Goal: Transaction & Acquisition: Purchase product/service

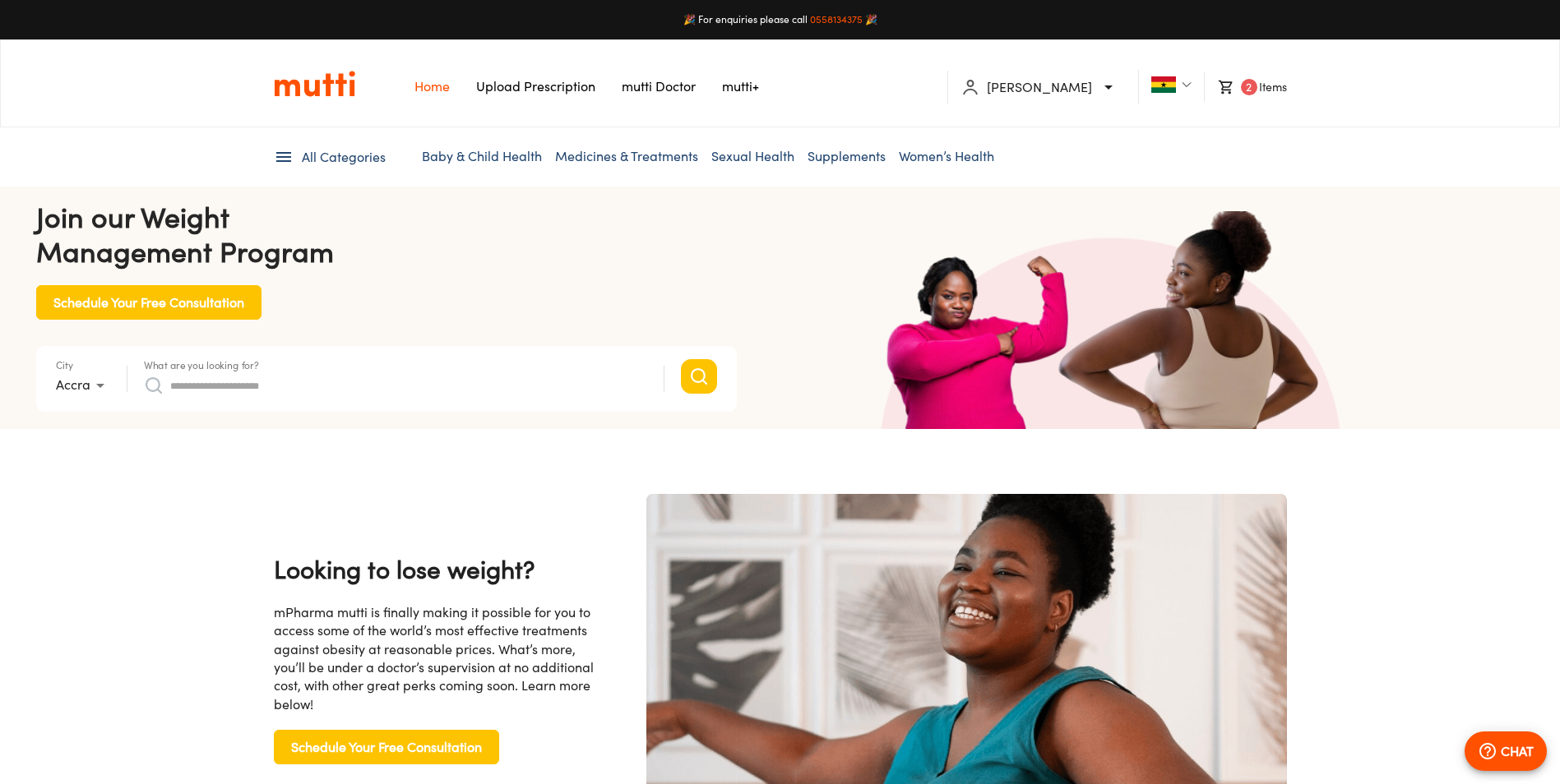
scroll to position [0, 427]
click at [433, 404] on form "City Accra * What are you looking for? Search suggestions No suggestions found …" at bounding box center [386, 379] width 701 height 66
click at [437, 379] on input "What are you looking for?" at bounding box center [409, 384] width 477 height 26
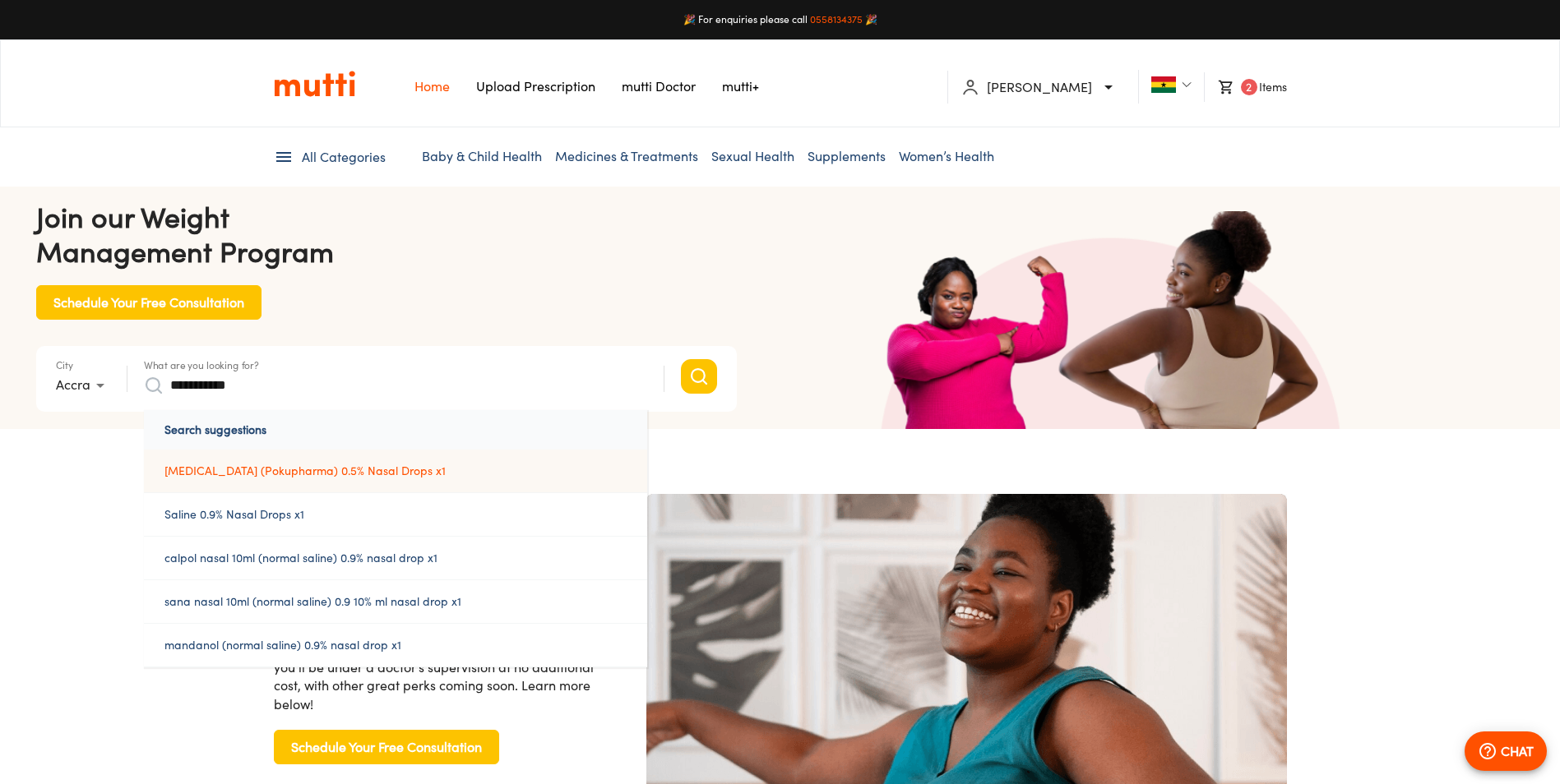
scroll to position [0, 3374]
type input "**********"
click at [681, 359] on button "Search" at bounding box center [699, 376] width 37 height 35
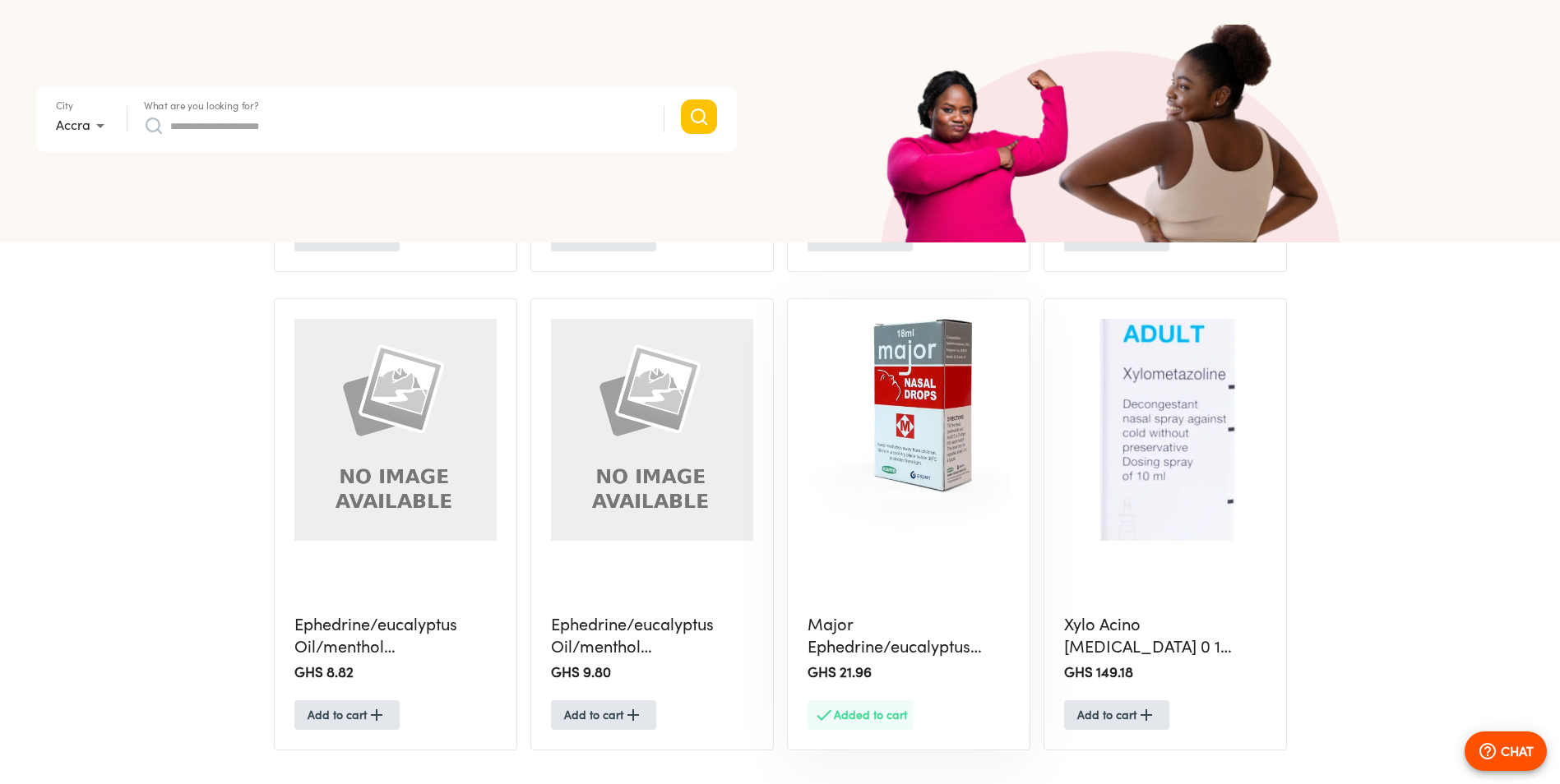
scroll to position [1316, 0]
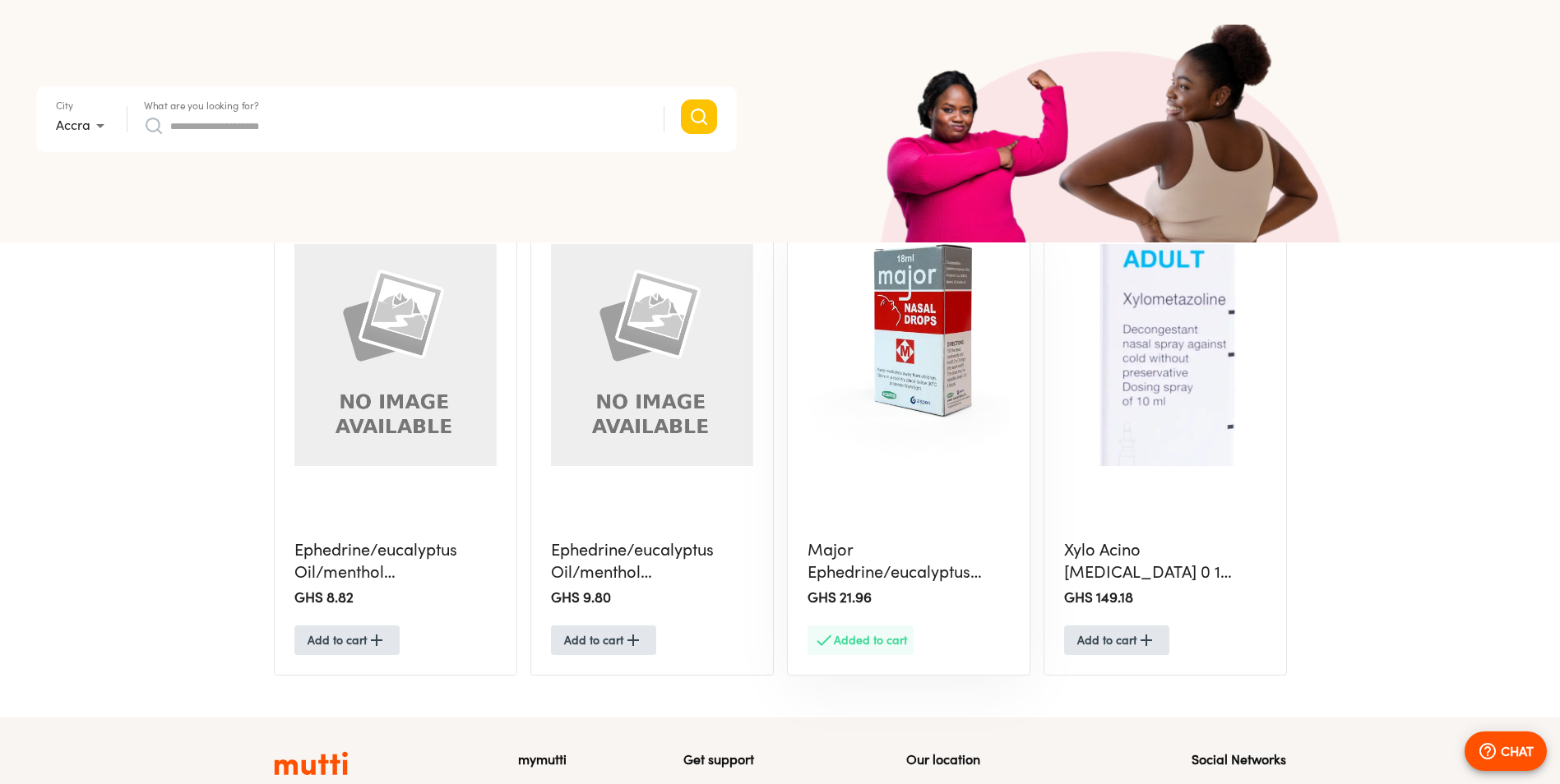
click at [905, 414] on img at bounding box center [909, 355] width 203 height 222
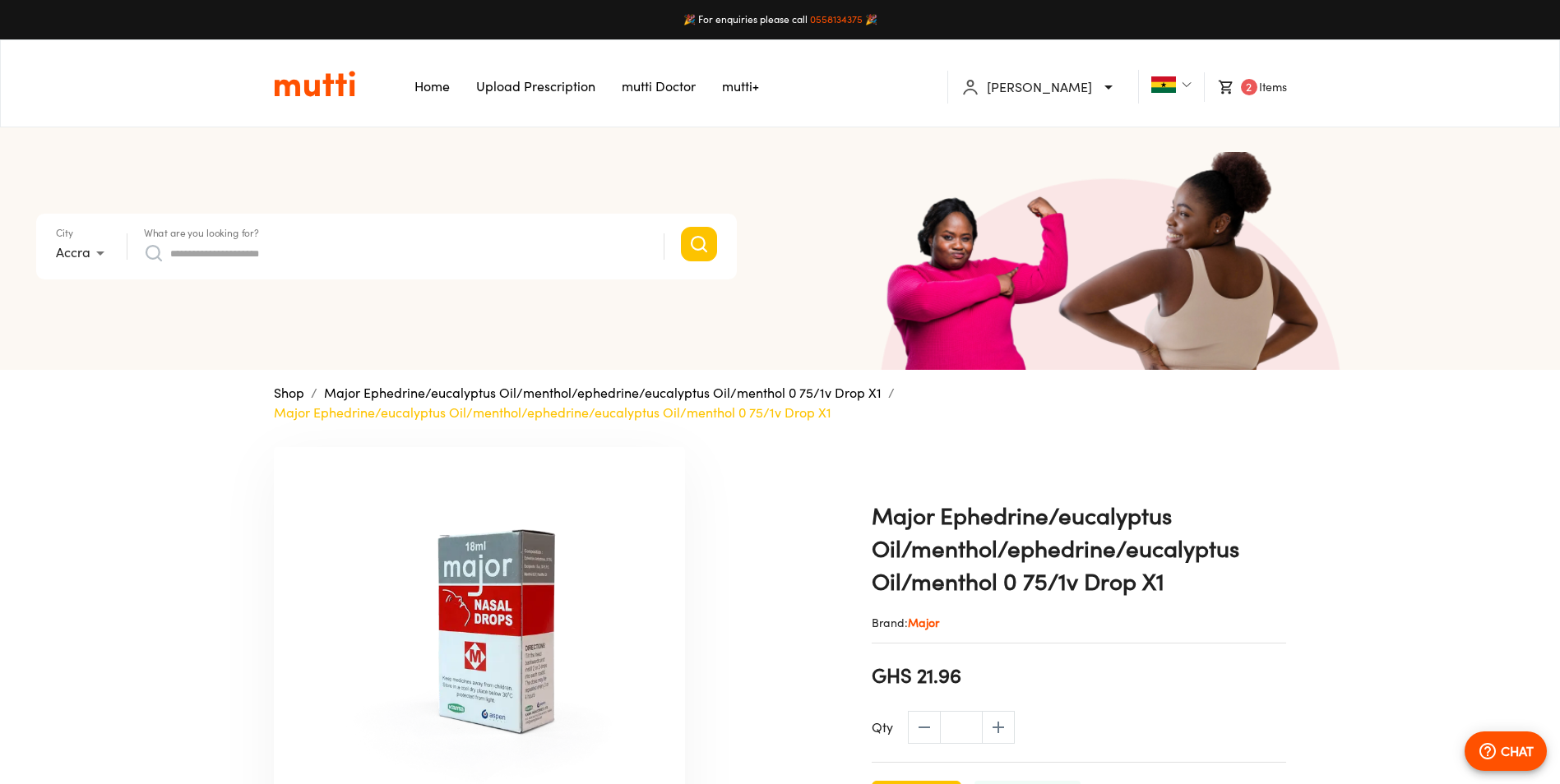
click at [1274, 92] on li "2 Items" at bounding box center [1245, 87] width 82 height 29
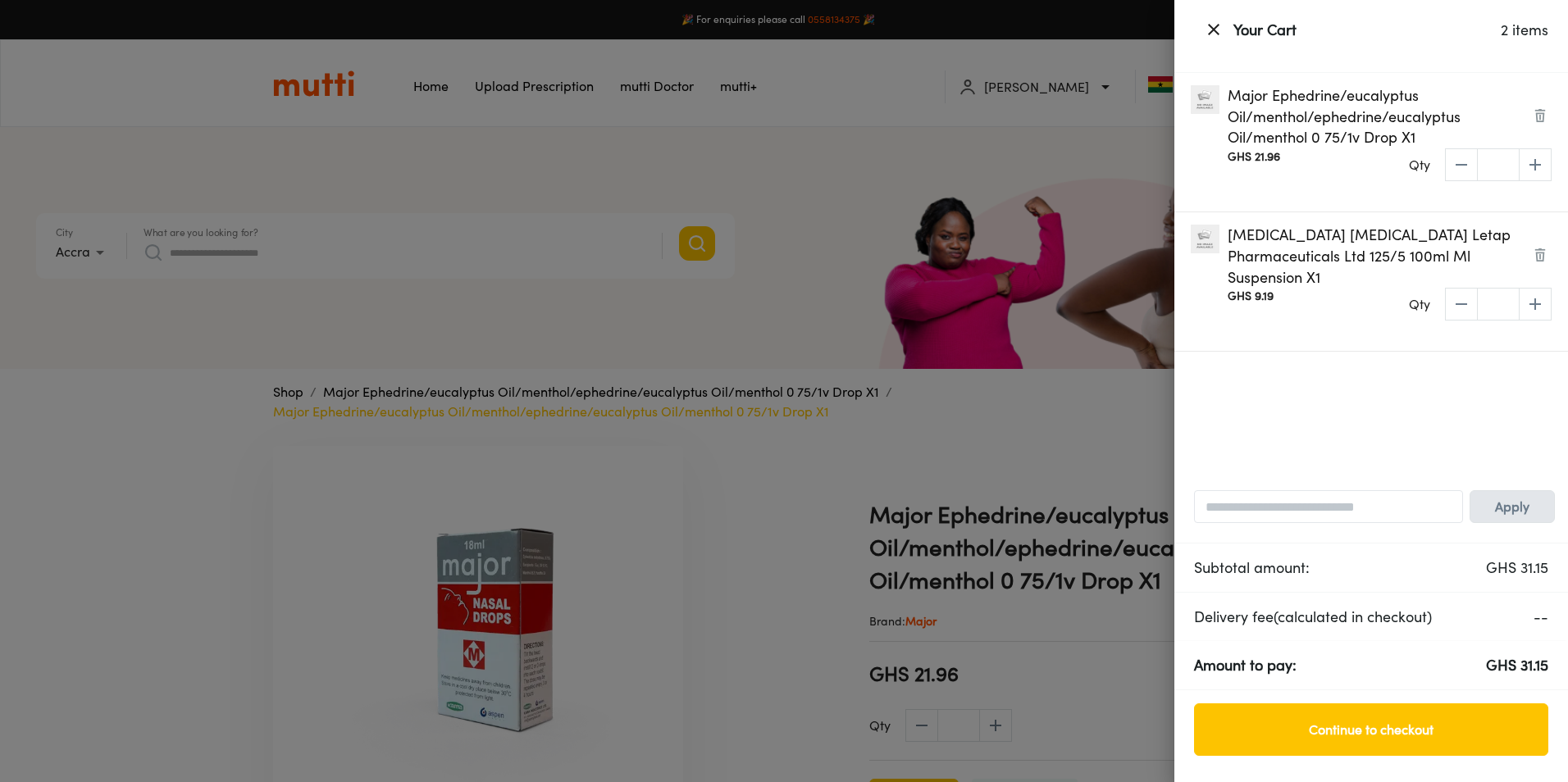
click at [1549, 259] on button at bounding box center [1540, 256] width 23 height 63
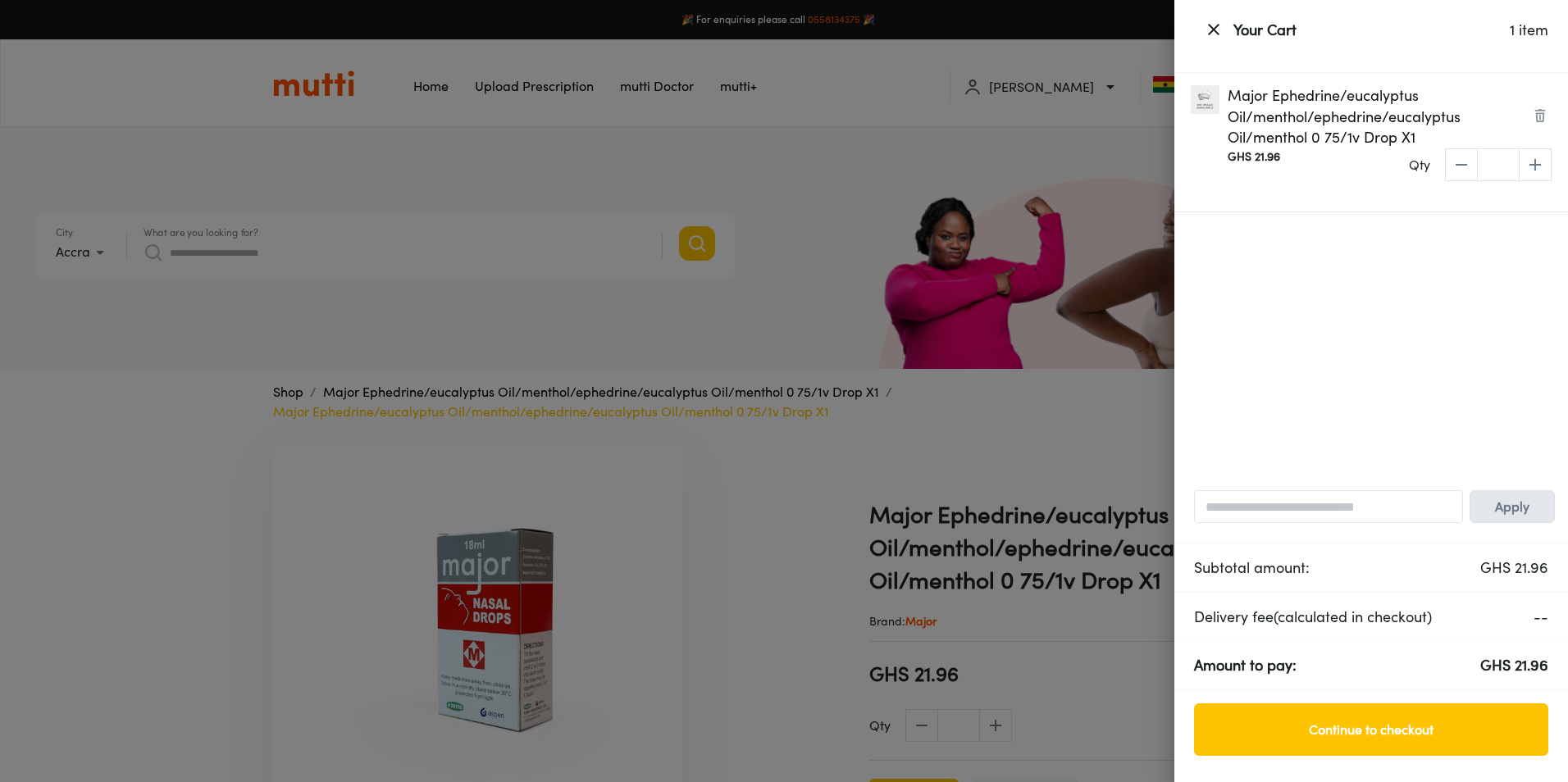
click at [1533, 157] on icon "increase" at bounding box center [1535, 165] width 20 height 20
type input "*"
click at [1408, 747] on button "Continue to checkout" at bounding box center [1371, 730] width 354 height 52
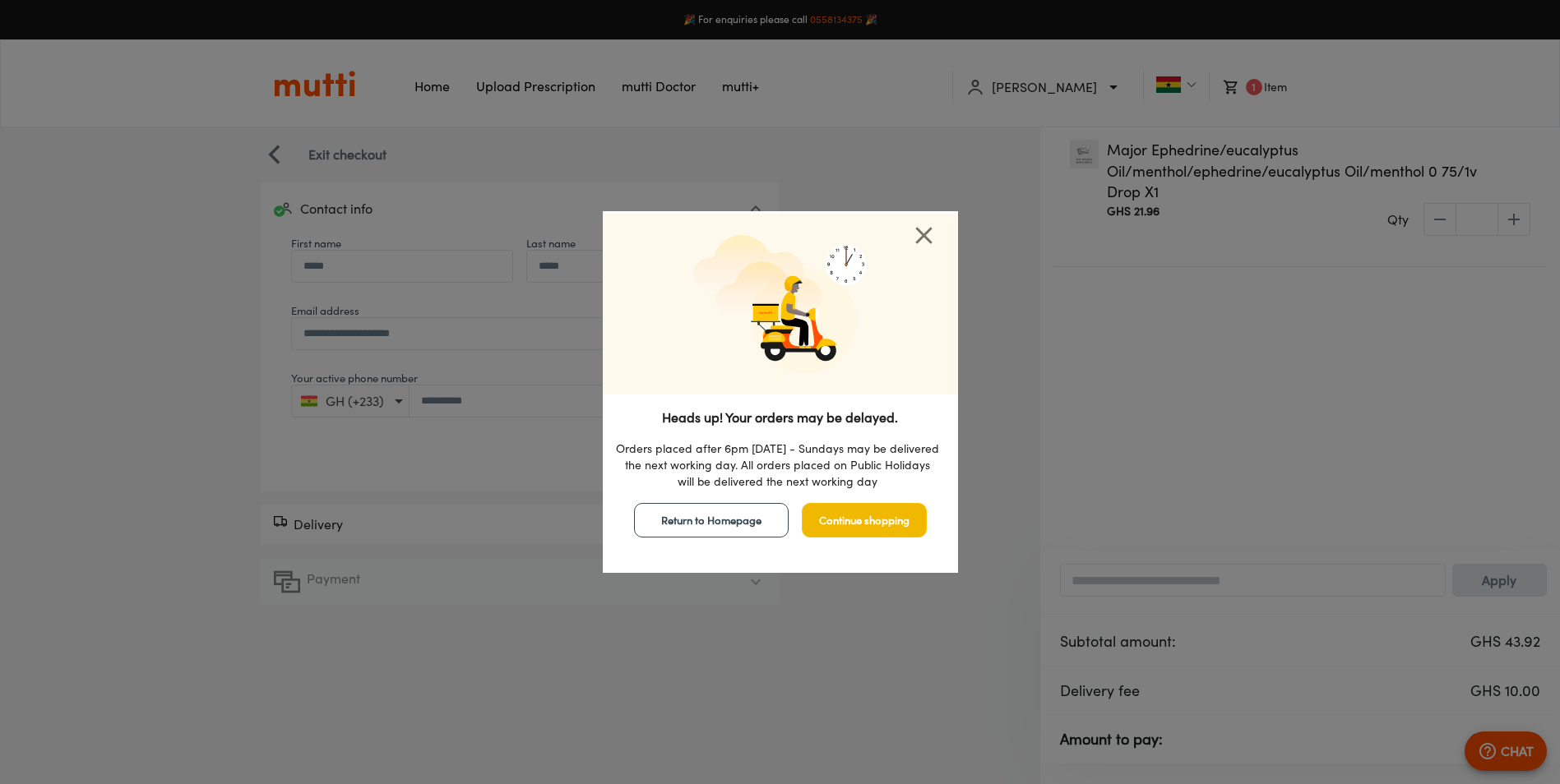
click at [888, 522] on span "Continue shopping" at bounding box center [864, 520] width 90 height 19
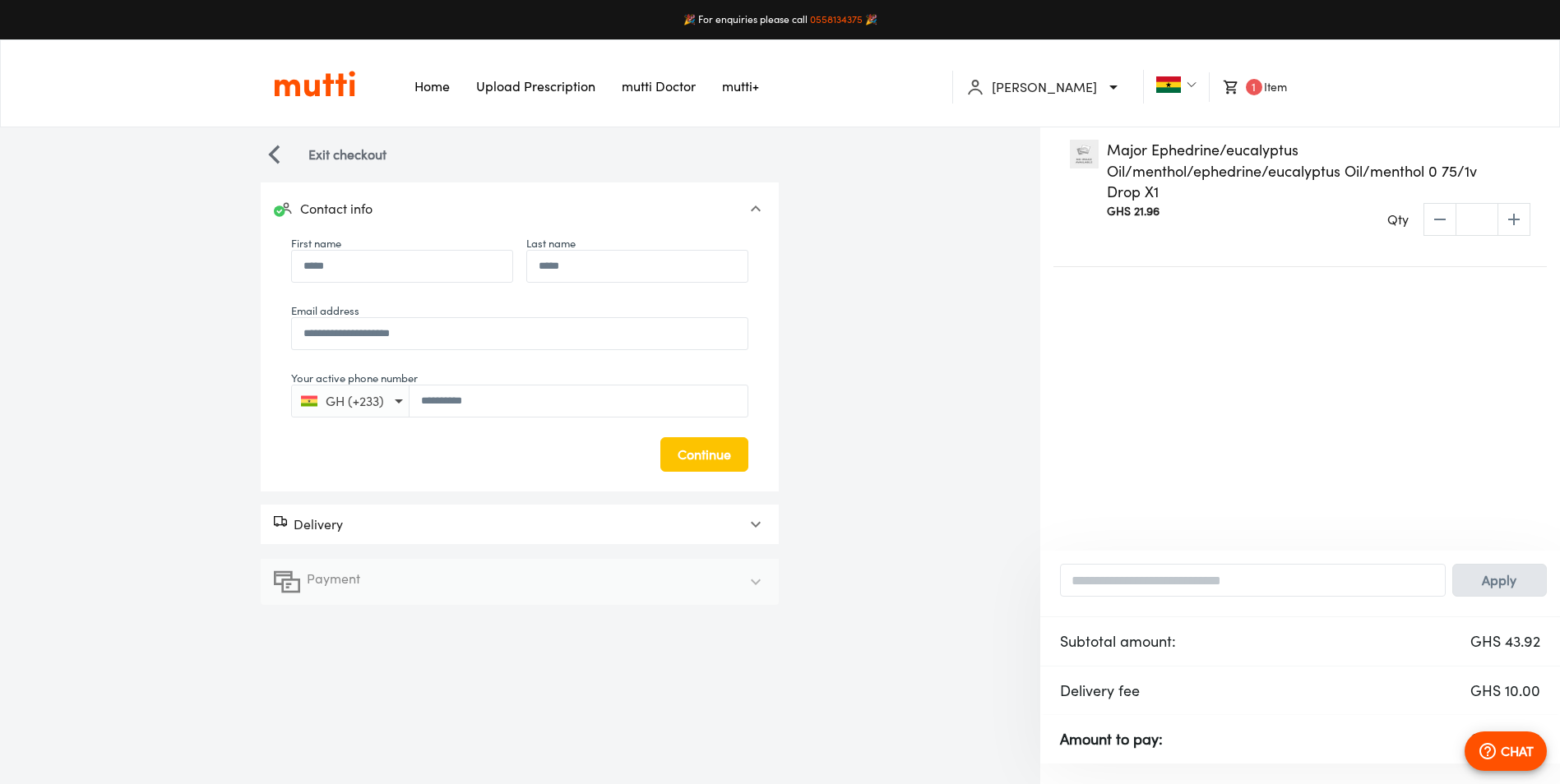
click at [519, 519] on div "Delivery" at bounding box center [505, 524] width 462 height 20
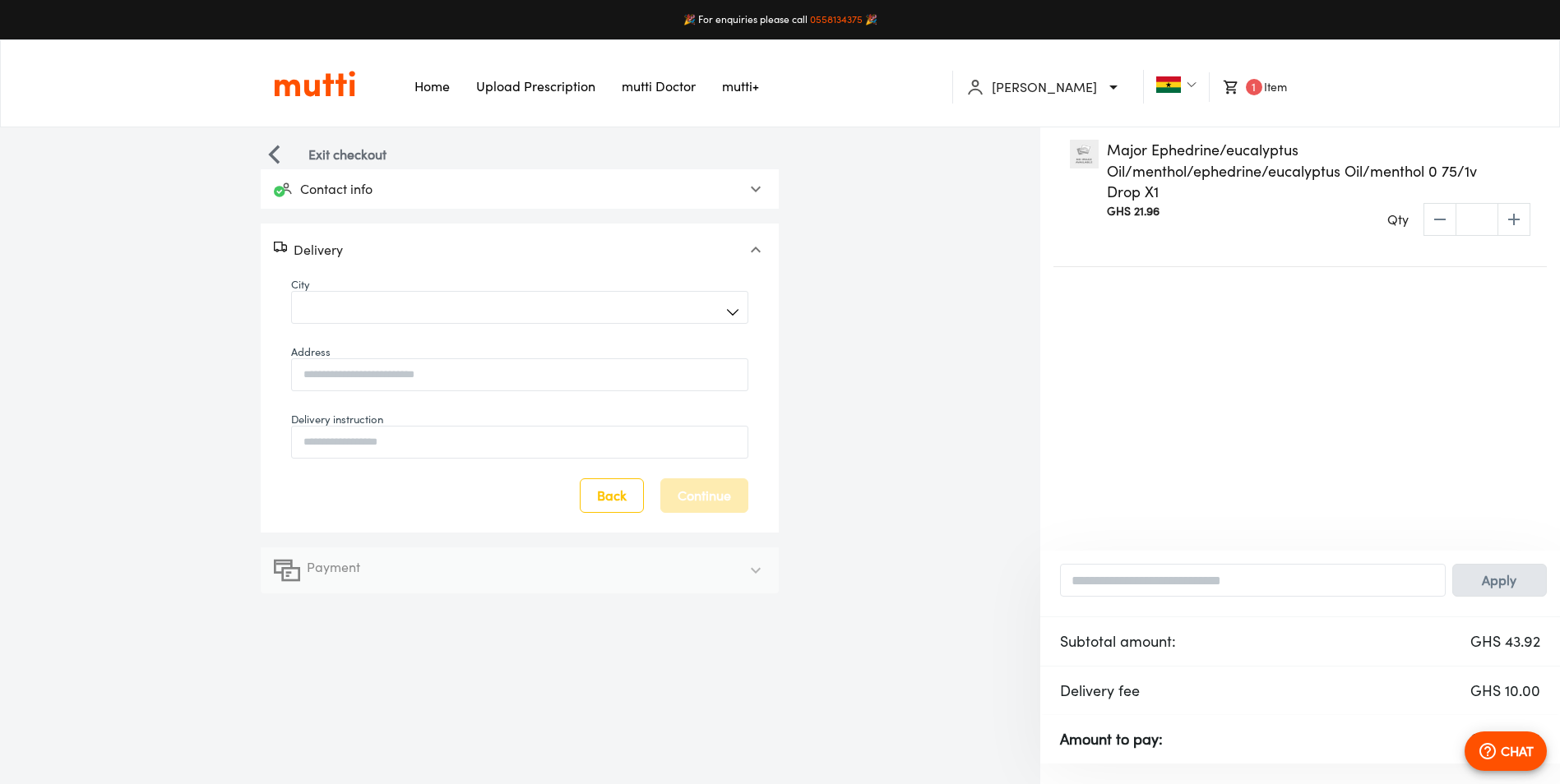
click at [430, 312] on body "**********" at bounding box center [780, 408] width 1560 height 816
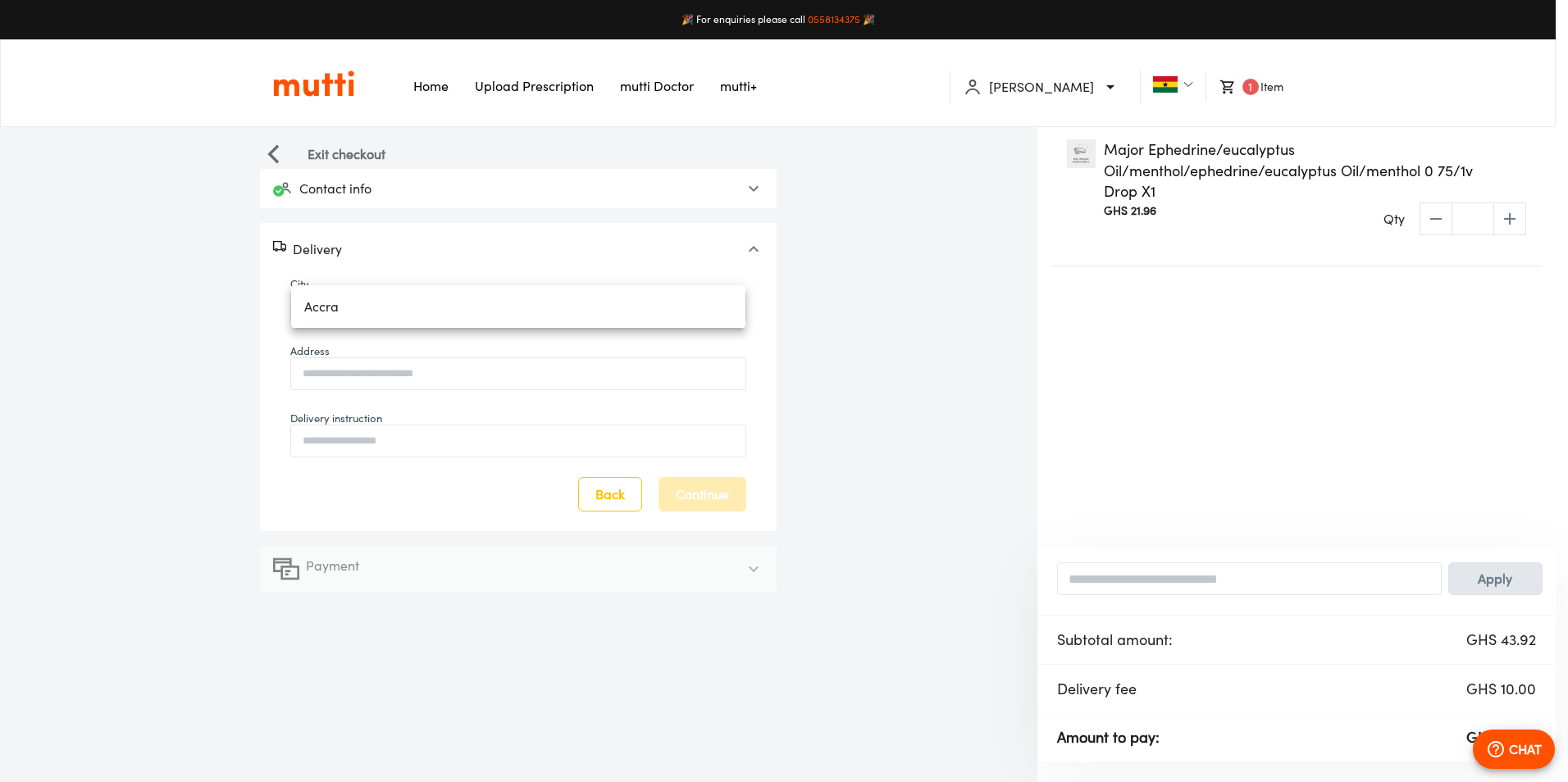
click at [432, 317] on li "Accra" at bounding box center [518, 306] width 455 height 29
type input "*****"
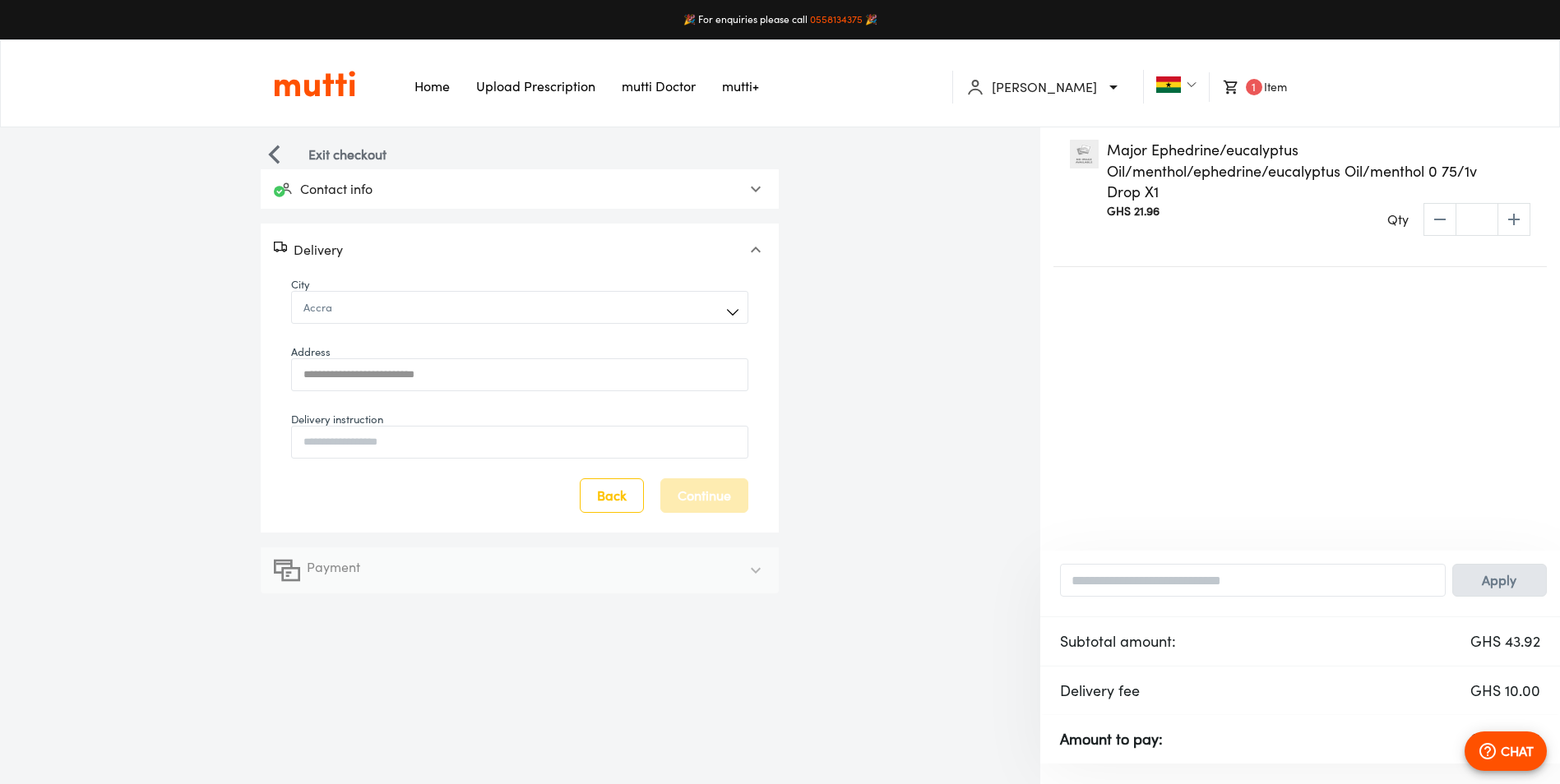
click at [471, 384] on input "Address" at bounding box center [519, 374] width 456 height 37
type input "**********"
click at [716, 491] on span "Continue" at bounding box center [704, 496] width 54 height 23
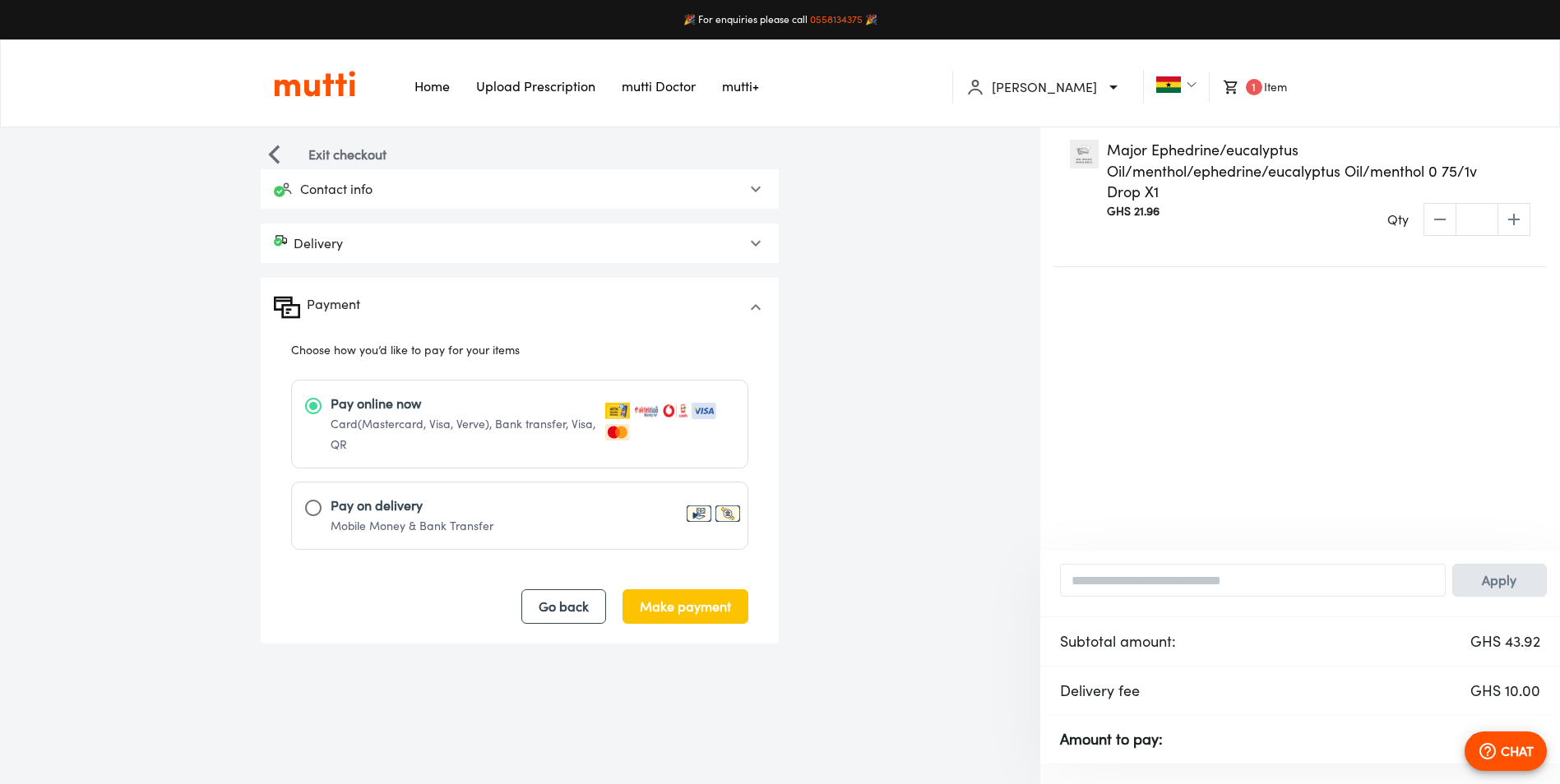
click at [559, 509] on span "Pay on delivery Mobile Money & Bank Transfer" at bounding box center [536, 516] width 413 height 40
click at [689, 609] on span "Complete order" at bounding box center [684, 607] width 95 height 23
